Goal: Task Accomplishment & Management: Use online tool/utility

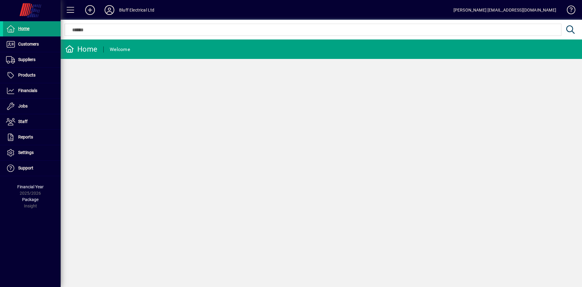
click at [24, 28] on span "Home" at bounding box center [23, 28] width 11 height 5
click at [42, 90] on span at bounding box center [32, 90] width 58 height 15
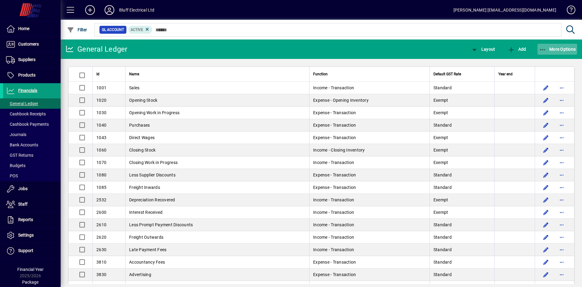
click at [546, 50] on icon "button" at bounding box center [543, 50] width 8 height 6
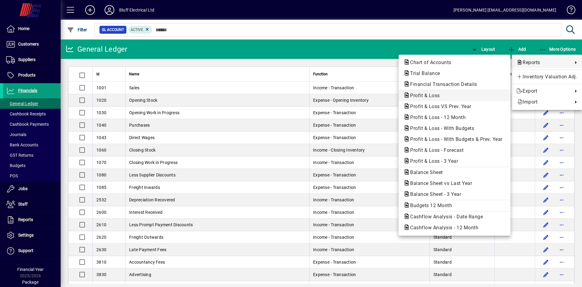
click at [429, 96] on span "Profit & Loss" at bounding box center [423, 95] width 39 height 6
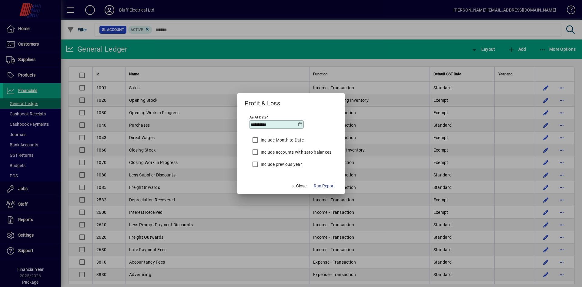
click at [300, 125] on icon at bounding box center [300, 124] width 5 height 5
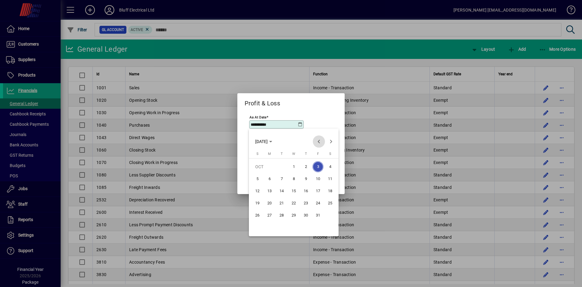
click at [320, 142] on span "Previous month" at bounding box center [319, 141] width 12 height 12
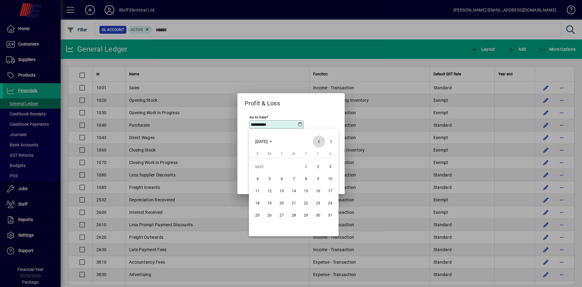
click at [320, 142] on span "Previous month" at bounding box center [319, 141] width 12 height 12
click at [297, 224] on span "30" at bounding box center [293, 227] width 11 height 11
type input "**********"
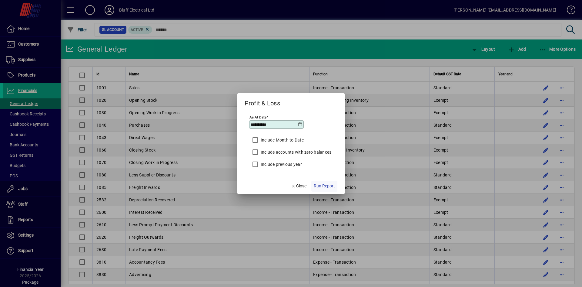
click at [321, 185] on span "Run Report" at bounding box center [324, 186] width 21 height 6
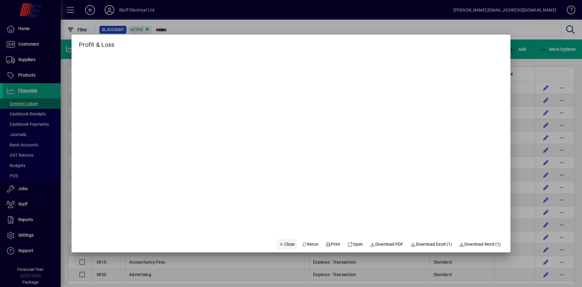
click at [285, 244] on span "Close" at bounding box center [287, 244] width 16 height 6
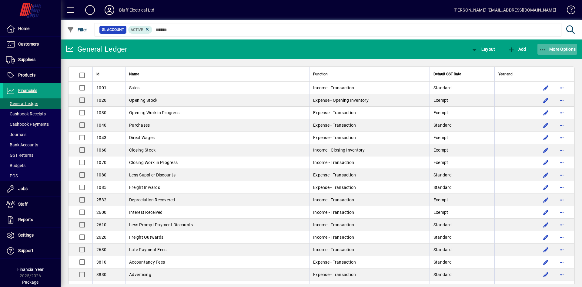
click at [543, 47] on icon "button" at bounding box center [543, 50] width 8 height 6
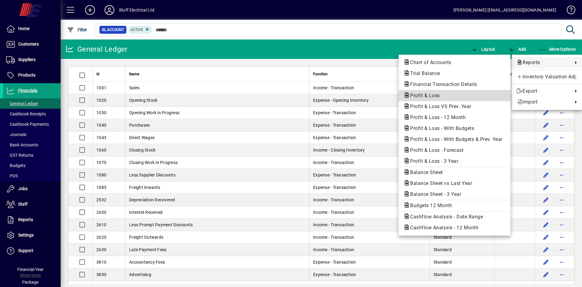
click at [424, 94] on span "Profit & Loss" at bounding box center [423, 95] width 39 height 6
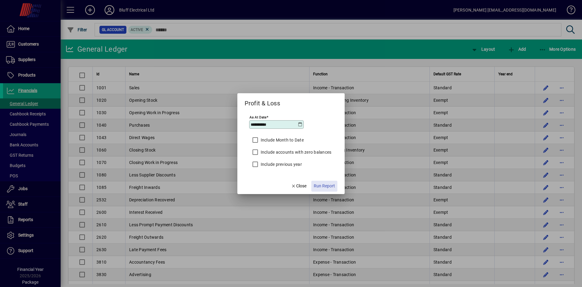
click at [325, 184] on span "Run Report" at bounding box center [324, 186] width 21 height 6
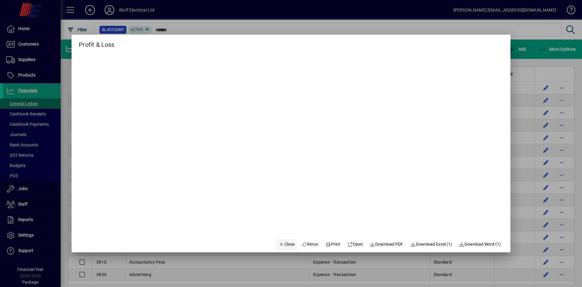
click at [280, 243] on span "Close" at bounding box center [287, 244] width 16 height 6
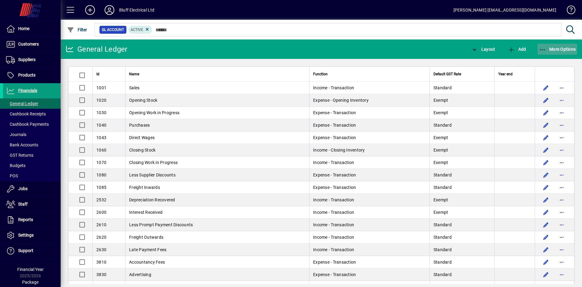
click at [544, 49] on icon "button" at bounding box center [543, 50] width 8 height 6
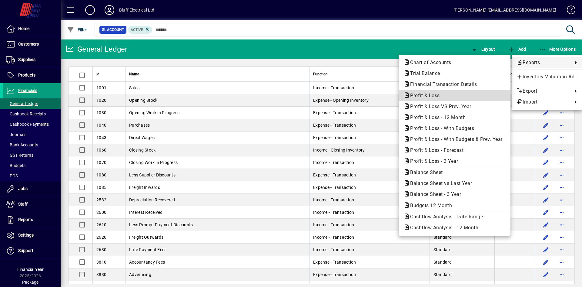
click at [445, 94] on span "Profit & Loss" at bounding box center [455, 95] width 102 height 7
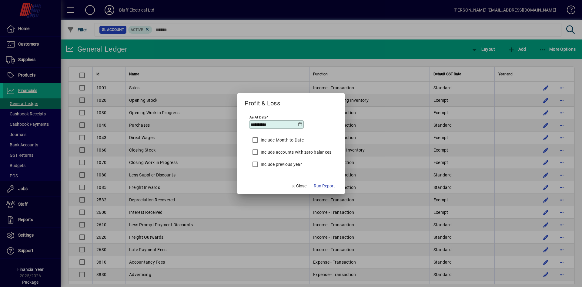
click at [301, 124] on icon at bounding box center [300, 124] width 5 height 5
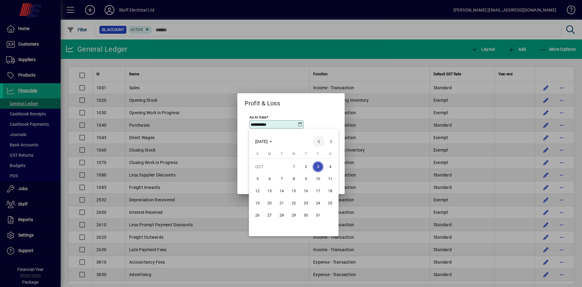
click at [319, 141] on span "Previous month" at bounding box center [319, 141] width 12 height 12
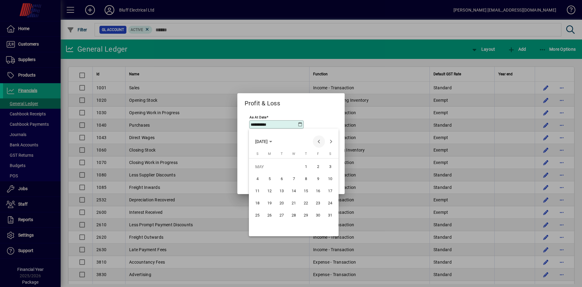
click at [319, 141] on span "Previous month" at bounding box center [319, 141] width 12 height 12
click at [295, 230] on span "30" at bounding box center [293, 227] width 11 height 11
type input "**********"
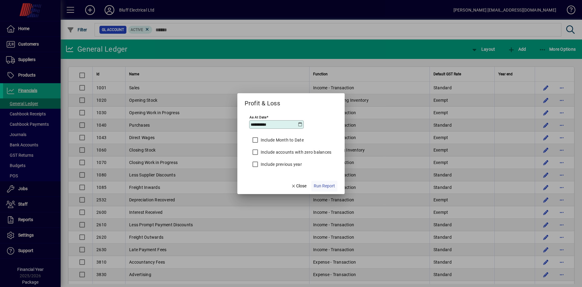
click at [325, 184] on span "Run Report" at bounding box center [324, 186] width 21 height 6
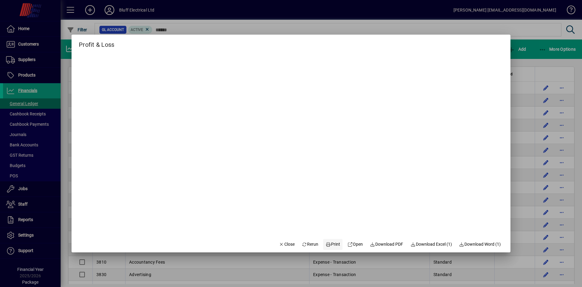
click at [330, 244] on span "Print" at bounding box center [333, 244] width 15 height 6
click at [282, 245] on span "Close" at bounding box center [287, 244] width 16 height 6
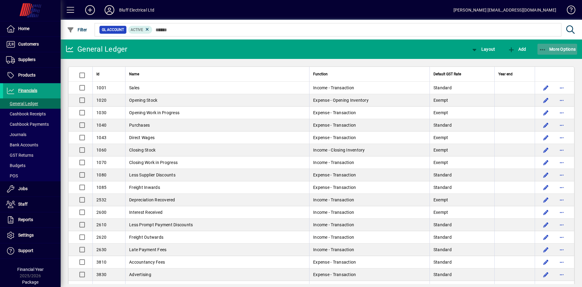
click at [545, 50] on icon "button" at bounding box center [543, 50] width 8 height 6
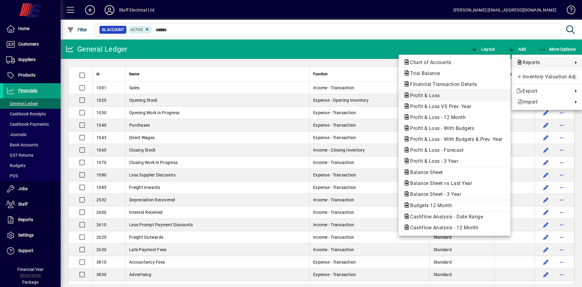
click at [428, 93] on span "Profit & Loss" at bounding box center [423, 95] width 39 height 6
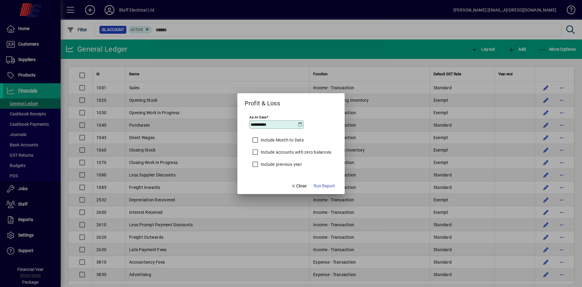
click at [300, 123] on icon at bounding box center [300, 124] width 5 height 5
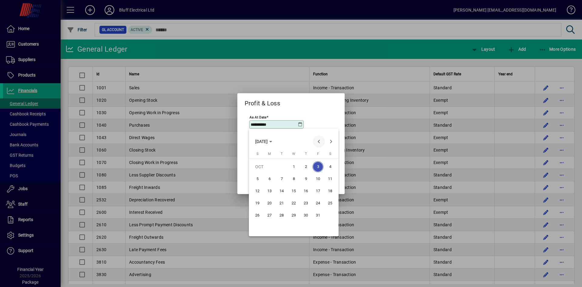
click at [321, 143] on span "Previous month" at bounding box center [319, 141] width 12 height 12
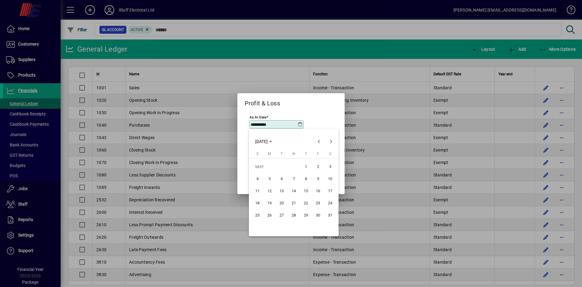
click at [330, 215] on span "31" at bounding box center [330, 214] width 11 height 11
type input "**********"
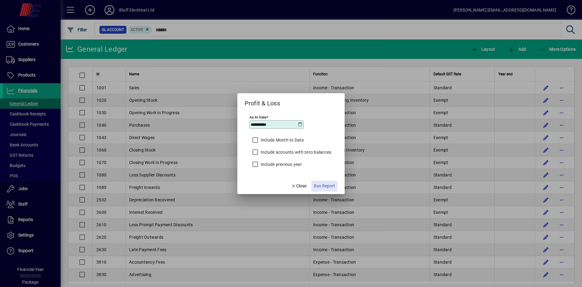
click at [322, 185] on span "Run Report" at bounding box center [324, 186] width 21 height 6
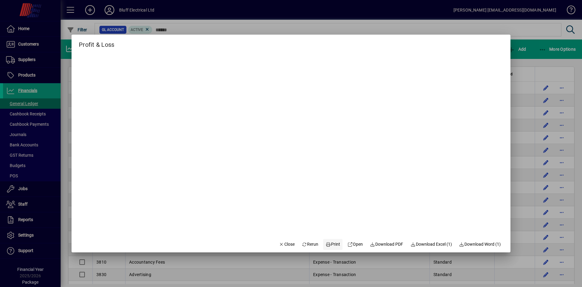
click at [327, 244] on span "Print" at bounding box center [333, 244] width 15 height 6
click at [280, 245] on span "Close" at bounding box center [287, 244] width 16 height 6
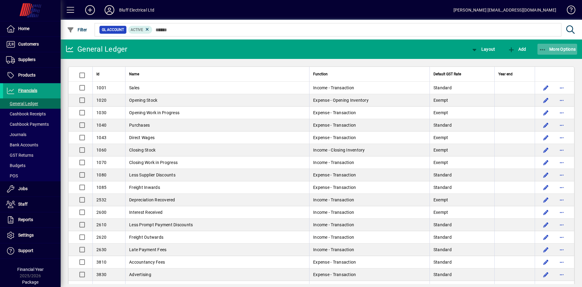
click at [541, 48] on icon "button" at bounding box center [543, 50] width 8 height 6
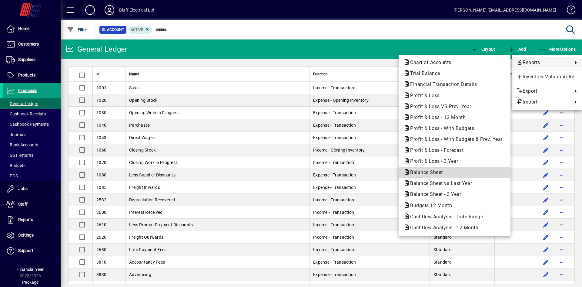
click at [432, 171] on span "Balance Sheet" at bounding box center [425, 172] width 42 height 6
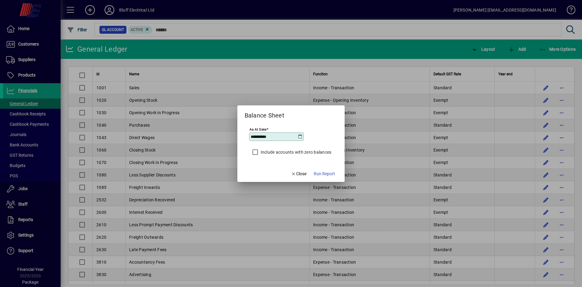
click at [300, 136] on icon at bounding box center [300, 136] width 5 height 5
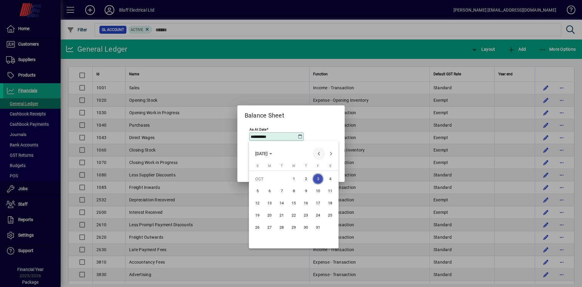
click at [317, 155] on span "Previous month" at bounding box center [319, 153] width 12 height 12
click at [318, 155] on span "Previous month" at bounding box center [319, 153] width 12 height 12
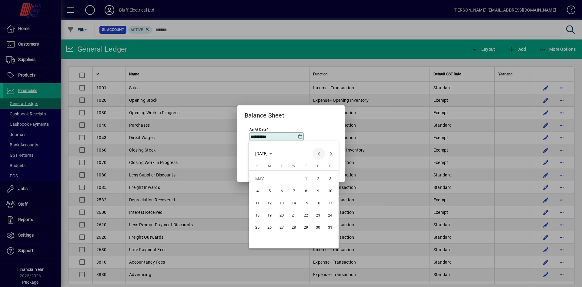
click at [318, 155] on span "Previous month" at bounding box center [319, 153] width 12 height 12
click at [298, 241] on span "30" at bounding box center [293, 239] width 11 height 11
type input "**********"
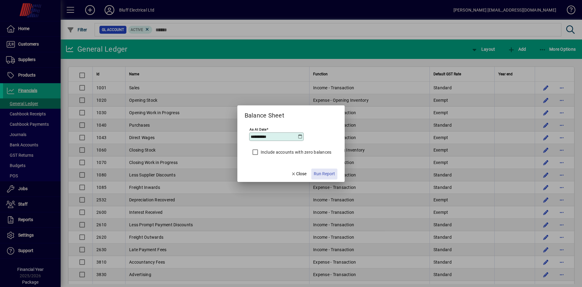
click at [321, 173] on span "Run Report" at bounding box center [324, 173] width 21 height 6
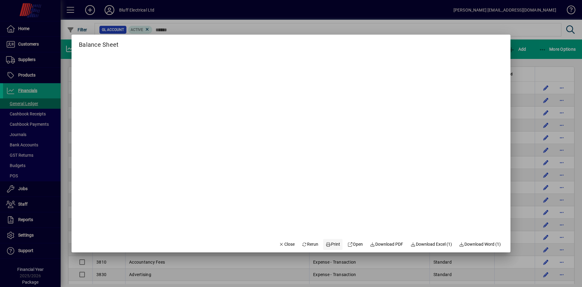
click at [330, 244] on span "Print" at bounding box center [333, 244] width 15 height 6
click at [280, 243] on span "Close" at bounding box center [287, 244] width 16 height 6
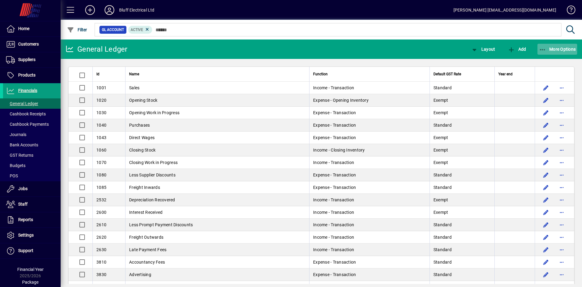
click at [548, 48] on span "More Options" at bounding box center [557, 49] width 37 height 5
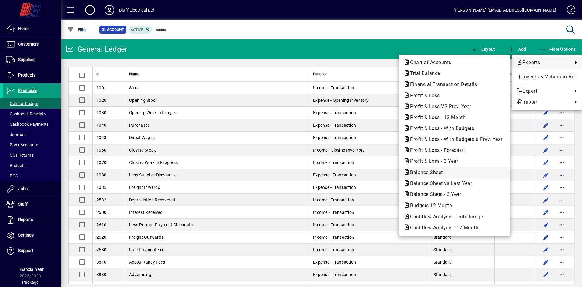
click at [421, 172] on span "Balance Sheet" at bounding box center [425, 172] width 42 height 6
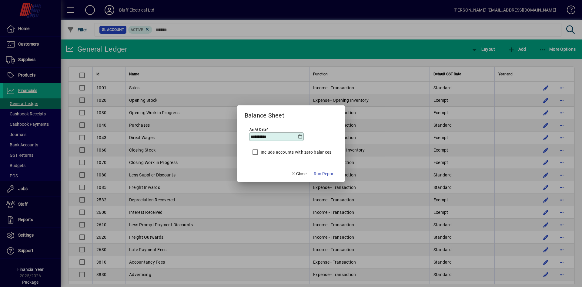
click at [302, 137] on icon at bounding box center [300, 136] width 5 height 5
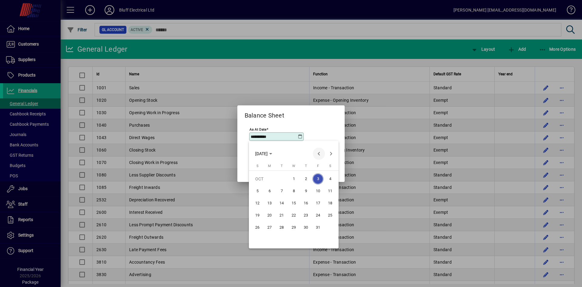
click at [317, 151] on span "Previous month" at bounding box center [319, 153] width 12 height 12
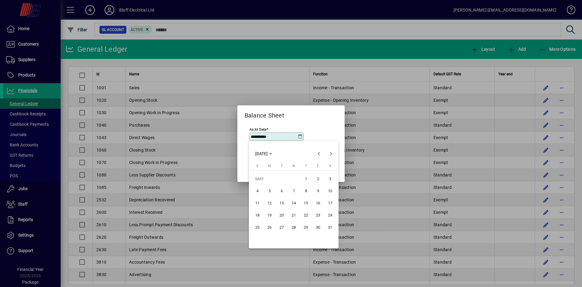
click at [331, 225] on span "31" at bounding box center [330, 227] width 11 height 11
type input "**********"
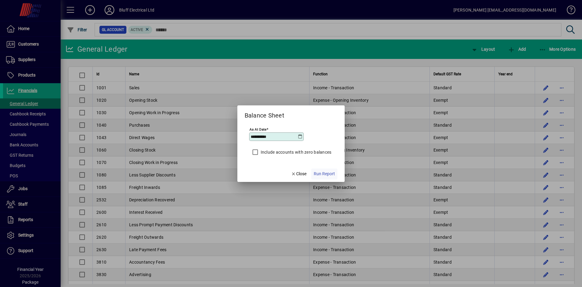
click at [321, 174] on span "Run Report" at bounding box center [324, 173] width 21 height 6
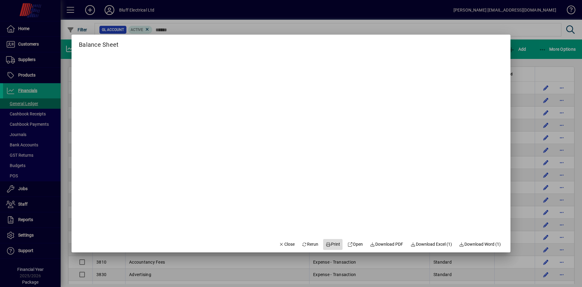
click at [327, 243] on span "Print" at bounding box center [333, 244] width 15 height 6
click at [283, 246] on span "Close" at bounding box center [287, 244] width 16 height 6
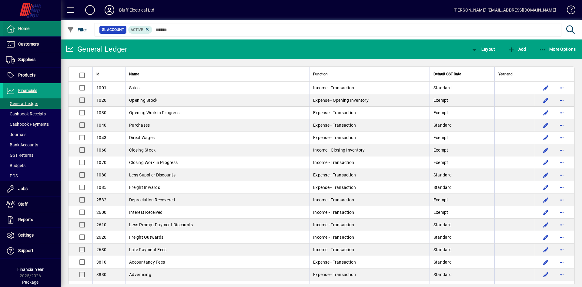
click at [32, 30] on span at bounding box center [32, 29] width 58 height 15
